Goal: Transaction & Acquisition: Download file/media

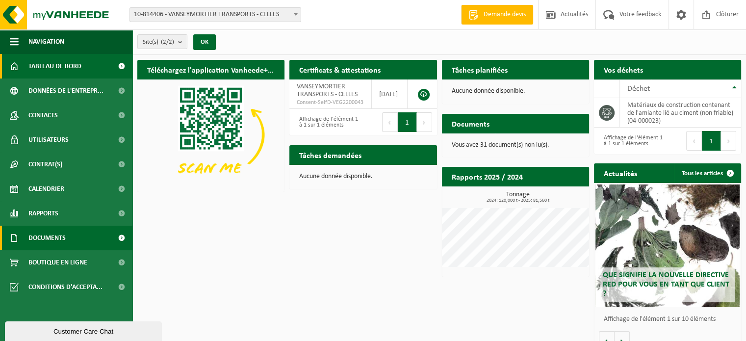
click at [46, 233] on span "Documents" at bounding box center [46, 238] width 37 height 25
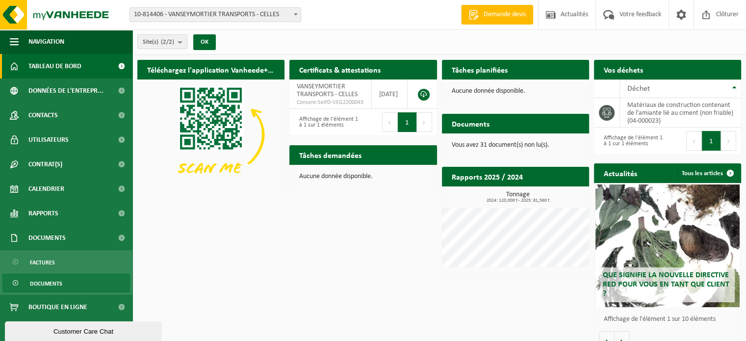
click at [45, 283] on span "Documents" at bounding box center [46, 283] width 32 height 19
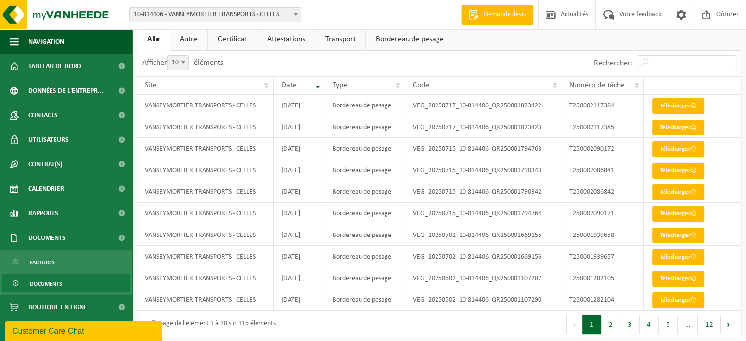
scroll to position [56, 0]
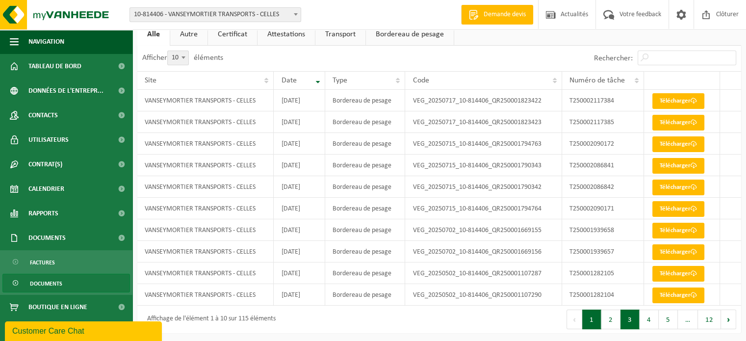
click at [630, 317] on button "3" at bounding box center [630, 320] width 19 height 20
click at [646, 321] on button "4" at bounding box center [649, 320] width 19 height 20
click at [670, 319] on button "5" at bounding box center [668, 320] width 19 height 20
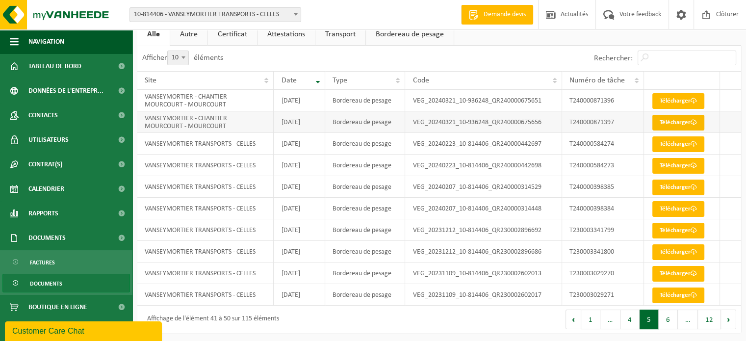
click at [678, 120] on link "Télécharger" at bounding box center [678, 123] width 52 height 16
click at [669, 99] on link "Télécharger" at bounding box center [678, 101] width 52 height 16
click at [669, 143] on link "Télécharger" at bounding box center [678, 144] width 52 height 16
click at [628, 315] on button "4" at bounding box center [630, 320] width 19 height 20
click at [646, 318] on button "4" at bounding box center [649, 320] width 19 height 20
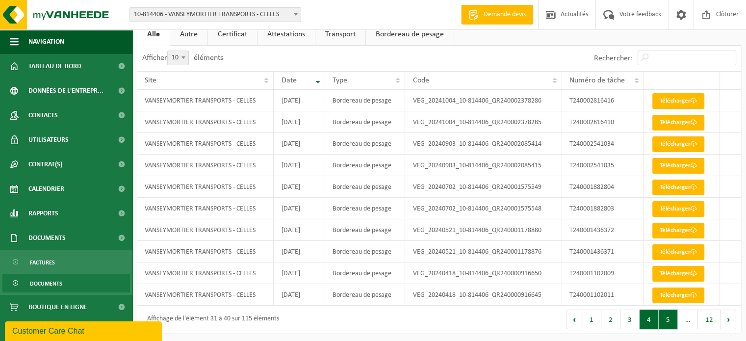
click at [665, 320] on button "5" at bounding box center [668, 320] width 19 height 20
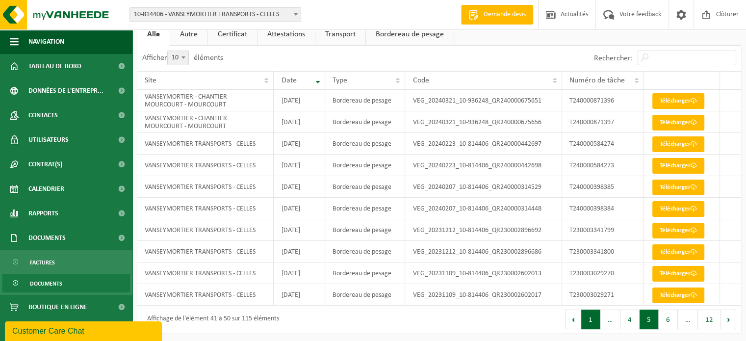
click at [592, 319] on button "1" at bounding box center [590, 320] width 19 height 20
drag, startPoint x: 614, startPoint y: 319, endPoint x: 415, endPoint y: 322, distance: 199.7
click at [415, 322] on div "Affichage de l'élément 1 à 10 sur 115 éléments" at bounding box center [288, 319] width 302 height 27
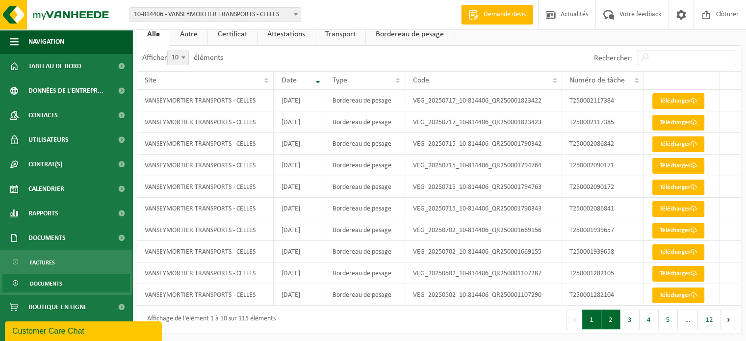
click at [614, 317] on button "2" at bounding box center [610, 320] width 19 height 20
click at [672, 252] on link "Télécharger" at bounding box center [678, 252] width 52 height 16
